Goal: Navigation & Orientation: Go to known website

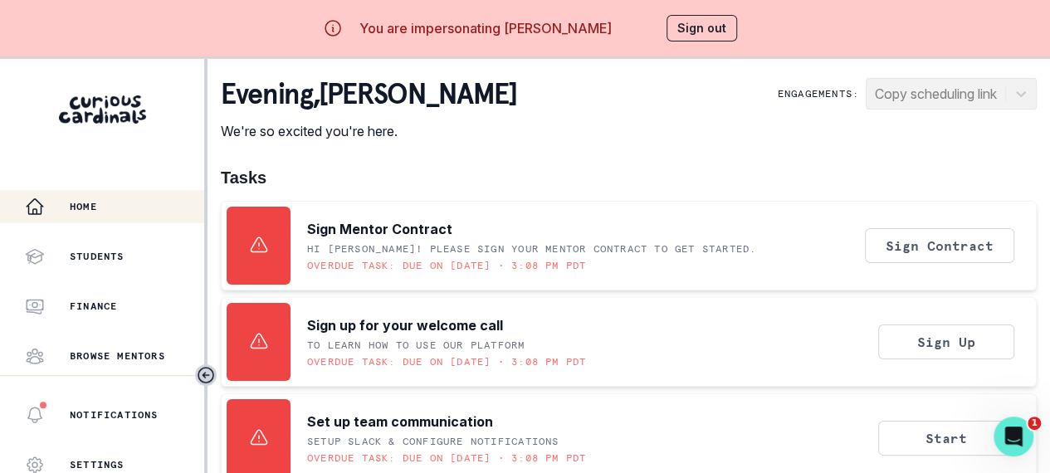
click at [714, 31] on button "Sign out" at bounding box center [701, 28] width 71 height 27
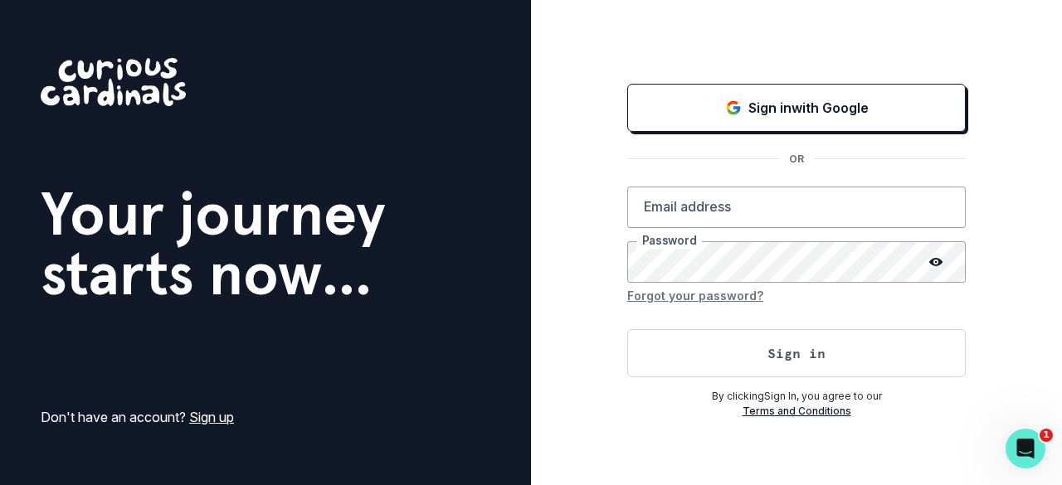
click at [714, 136] on div "Sign in with Google OR Email address Password Forgot your password? Sign in By …" at bounding box center [796, 249] width 339 height 339
click at [727, 118] on div "Sign in with Google" at bounding box center [796, 108] width 297 height 20
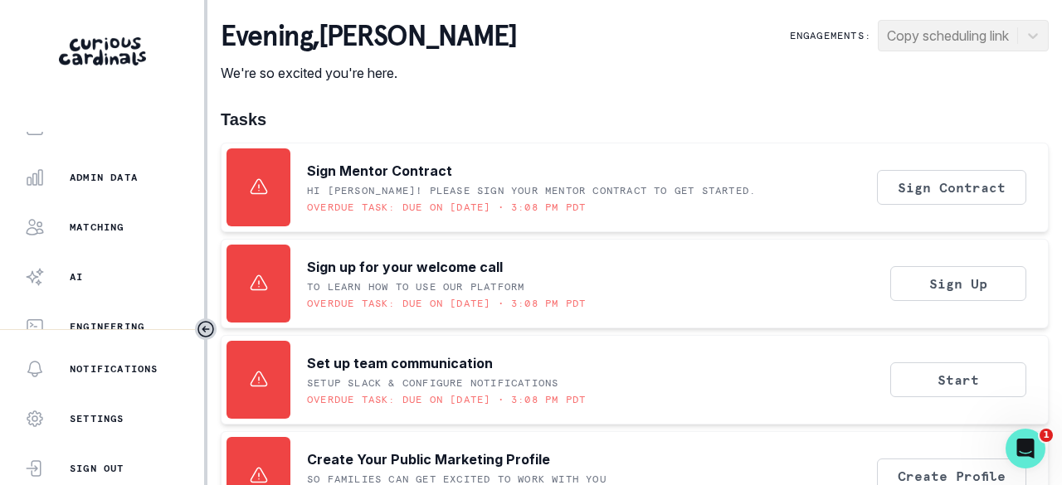
scroll to position [532, 0]
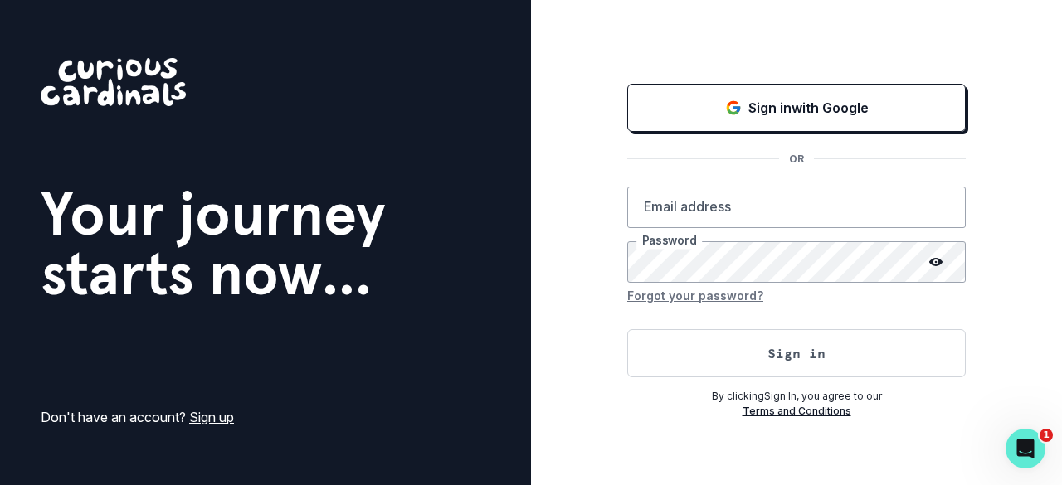
click at [813, 92] on button "Sign in with Google" at bounding box center [796, 108] width 339 height 48
